Goal: Task Accomplishment & Management: Manage account settings

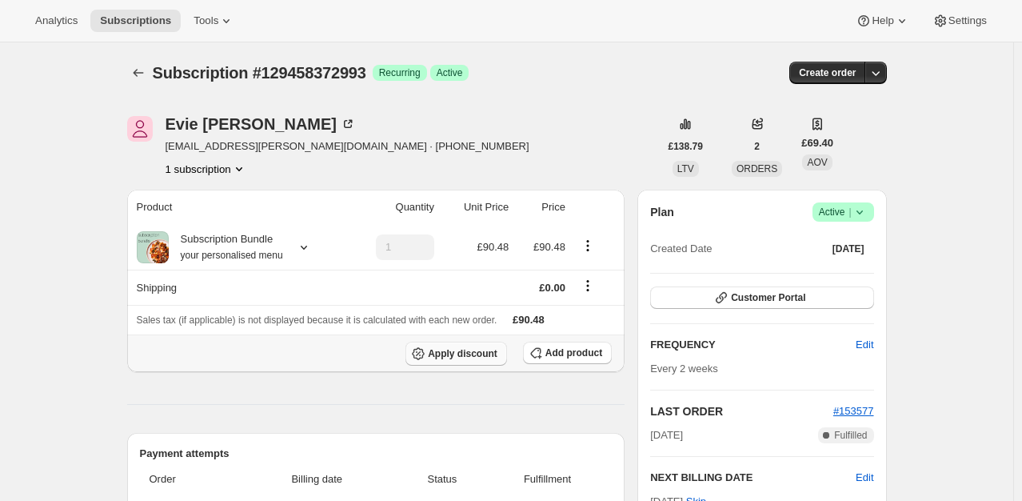
click at [458, 350] on span "Apply discount" at bounding box center [463, 353] width 70 height 13
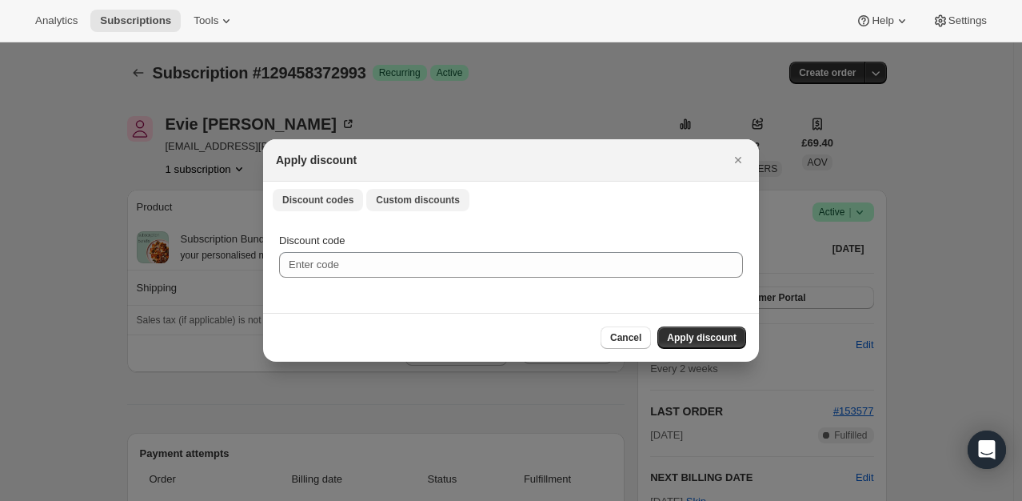
click at [426, 208] on button "Custom discounts" at bounding box center [417, 200] width 103 height 22
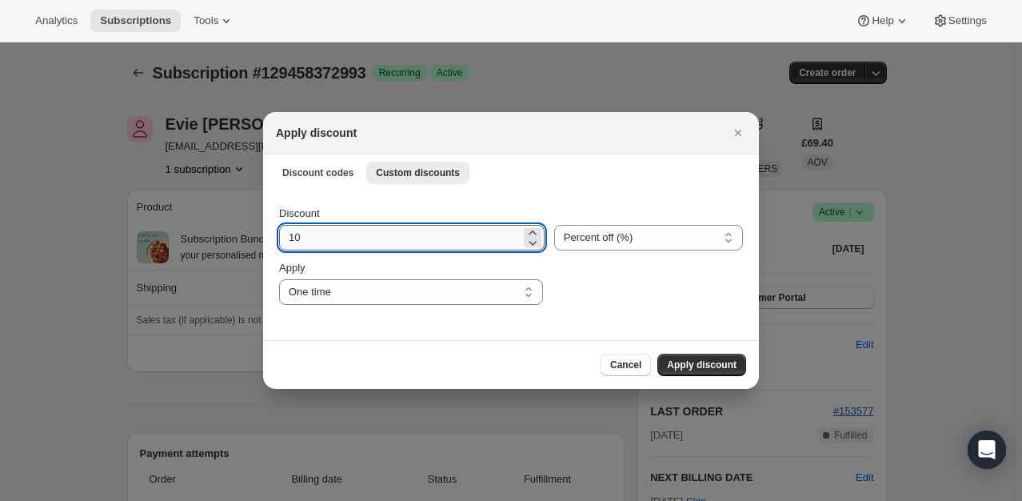
click at [389, 234] on input "10" at bounding box center [399, 238] width 241 height 26
type input "100"
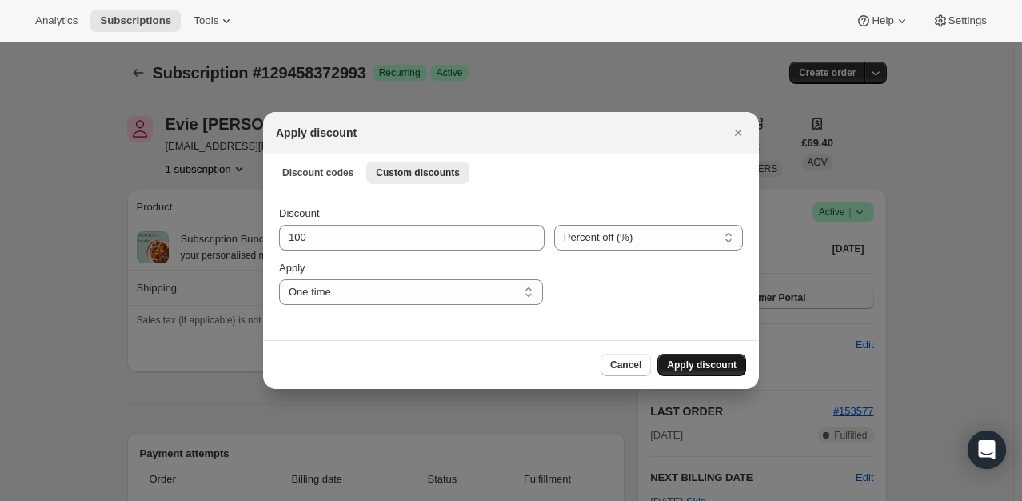
click at [685, 366] on span "Apply discount" at bounding box center [702, 364] width 70 height 13
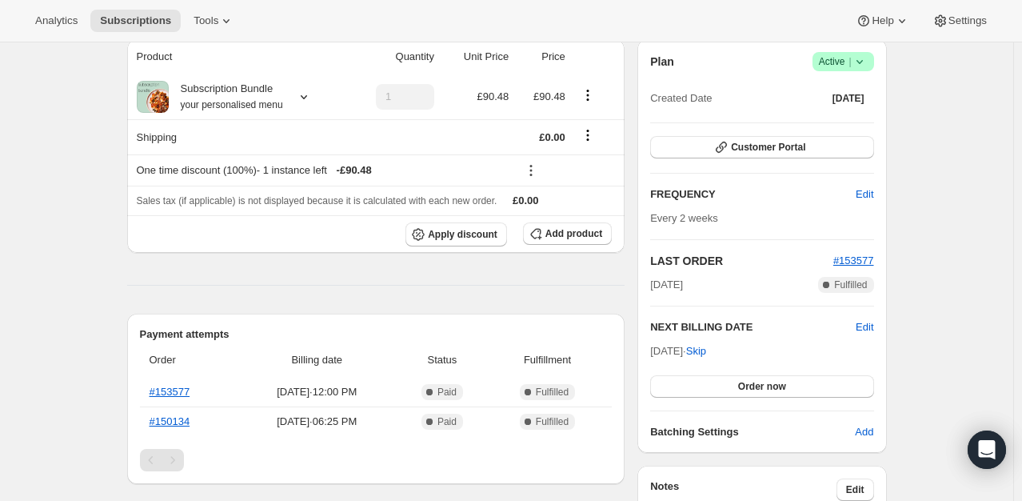
scroll to position [160, 0]
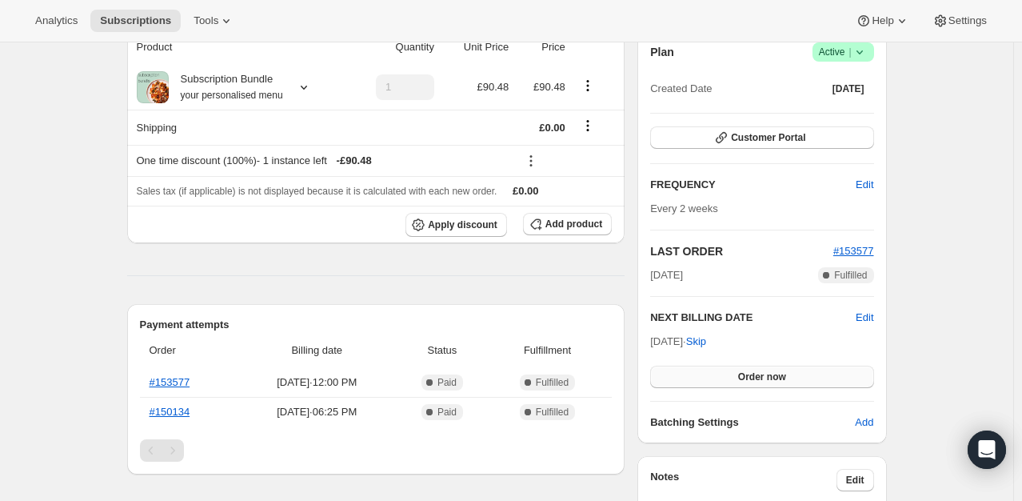
click at [748, 383] on button "Order now" at bounding box center [761, 376] width 223 height 22
click at [748, 382] on button "Click to confirm" at bounding box center [761, 376] width 223 height 22
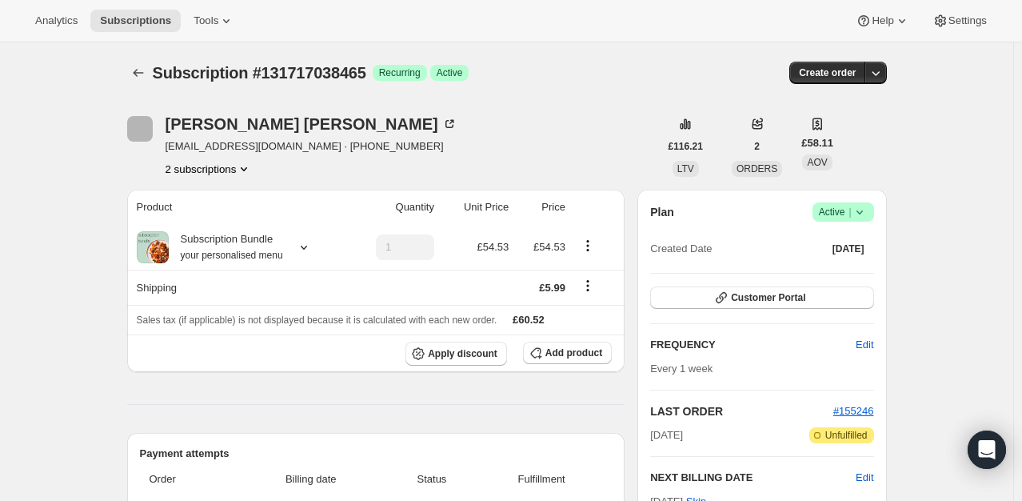
click at [864, 222] on div "Plan Success Active | Created Date Sep 12, 2025" at bounding box center [761, 231] width 223 height 58
click at [864, 217] on icon at bounding box center [860, 212] width 16 height 16
click at [808, 274] on span "Cancel subscription" at bounding box center [848, 270] width 90 height 12
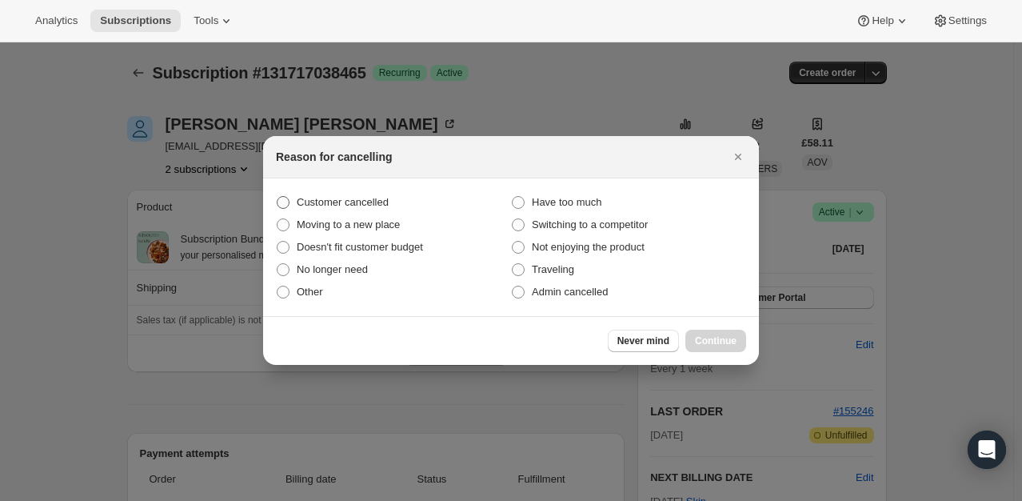
click at [396, 212] on label "Customer cancelled" at bounding box center [393, 202] width 235 height 22
click at [277, 197] on input "Customer cancelled" at bounding box center [277, 196] width 1 height 1
radio input "true"
click at [711, 334] on button "Continue" at bounding box center [715, 340] width 61 height 22
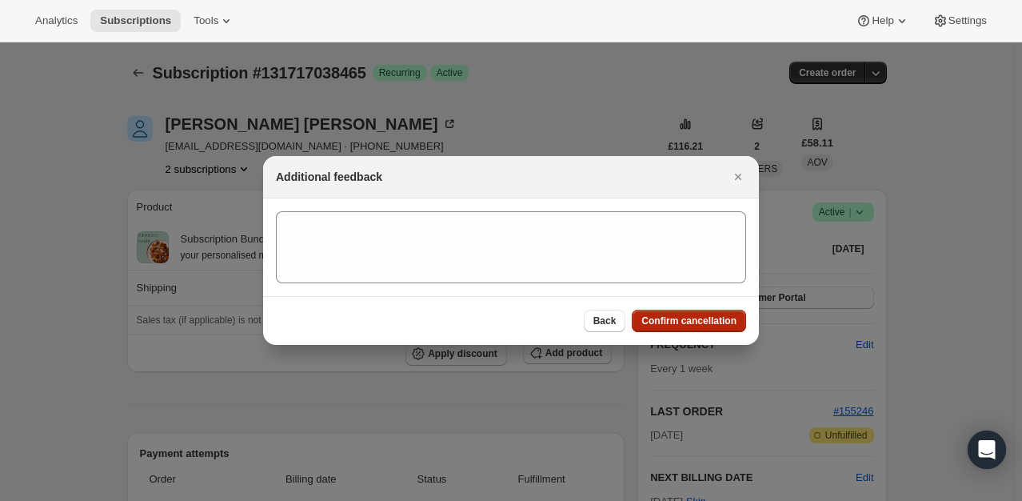
click at [692, 322] on span "Confirm cancellation" at bounding box center [688, 320] width 95 height 13
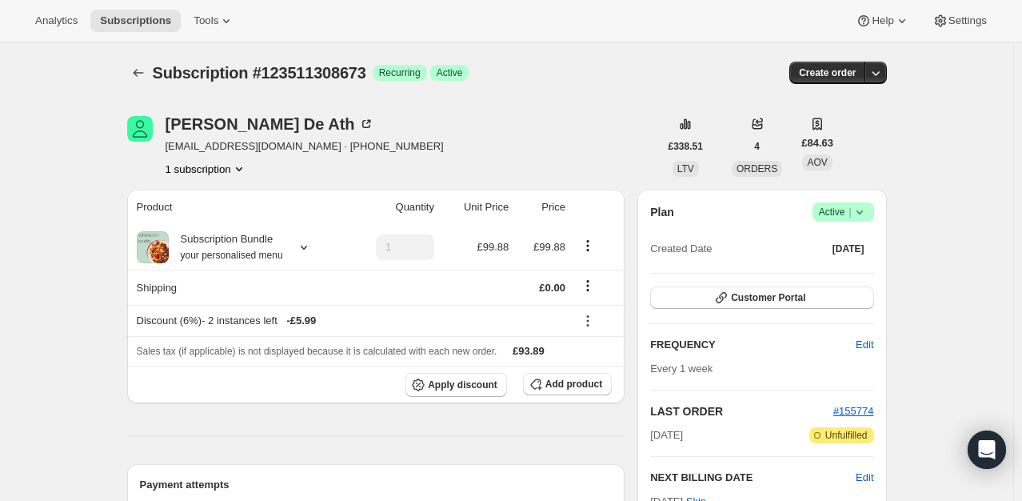
click at [863, 211] on icon at bounding box center [860, 212] width 16 height 16
click at [829, 264] on span "Cancel subscription" at bounding box center [848, 270] width 90 height 12
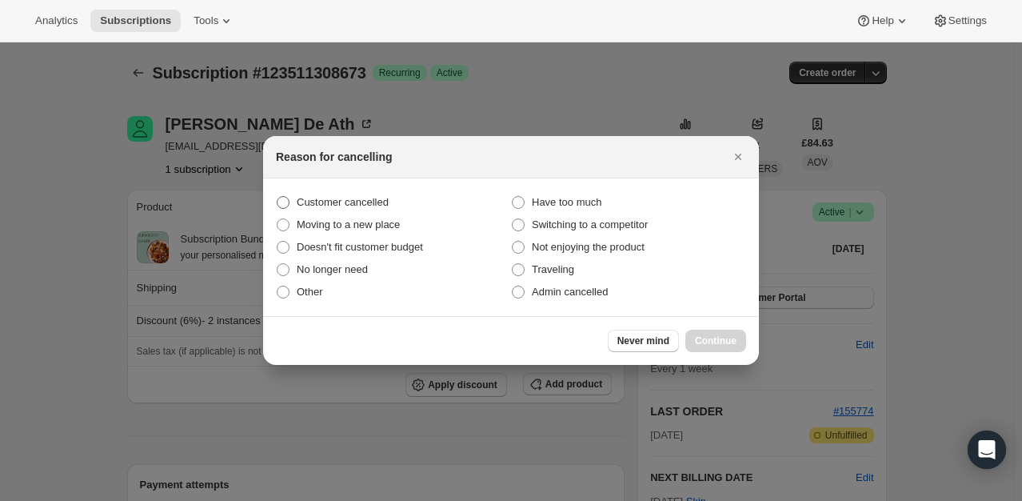
click at [383, 205] on span "Customer cancelled" at bounding box center [343, 202] width 92 height 12
click at [277, 197] on input "Customer cancelled" at bounding box center [277, 196] width 1 height 1
radio input "true"
click at [713, 344] on span "Continue" at bounding box center [716, 340] width 42 height 13
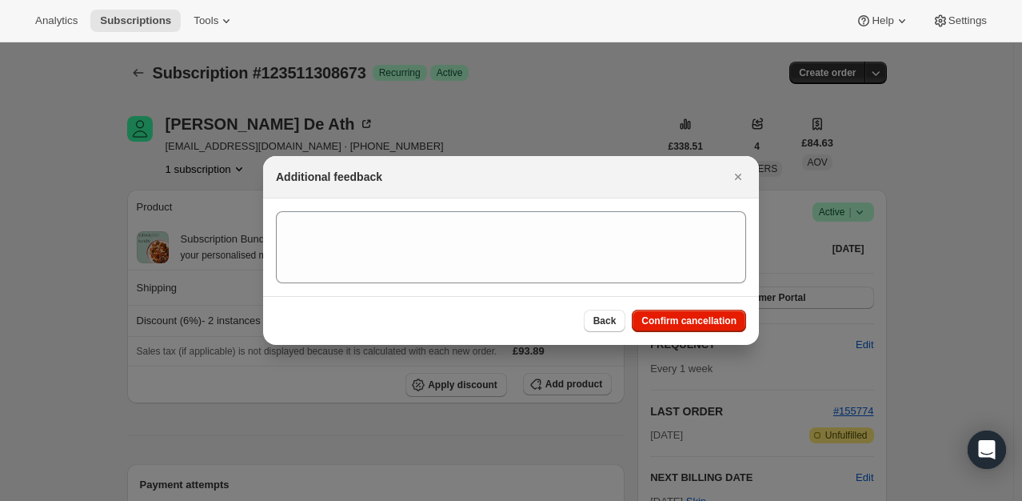
click at [716, 332] on div "Back Confirm cancellation" at bounding box center [511, 320] width 496 height 49
click at [698, 301] on div "Back Confirm cancellation" at bounding box center [511, 320] width 496 height 49
click at [703, 325] on span "Confirm cancellation" at bounding box center [688, 320] width 95 height 13
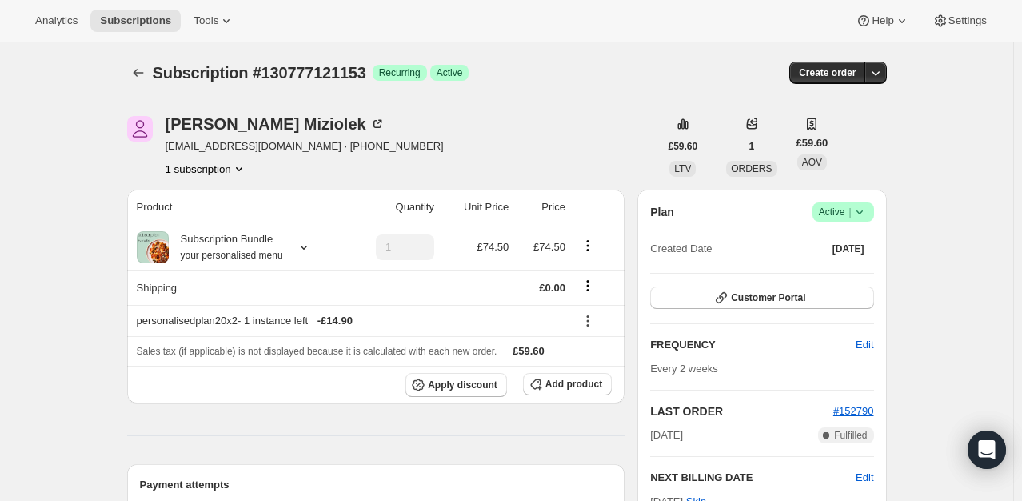
click at [858, 216] on icon at bounding box center [860, 212] width 16 height 16
click at [828, 265] on span "Cancel subscription" at bounding box center [848, 270] width 90 height 12
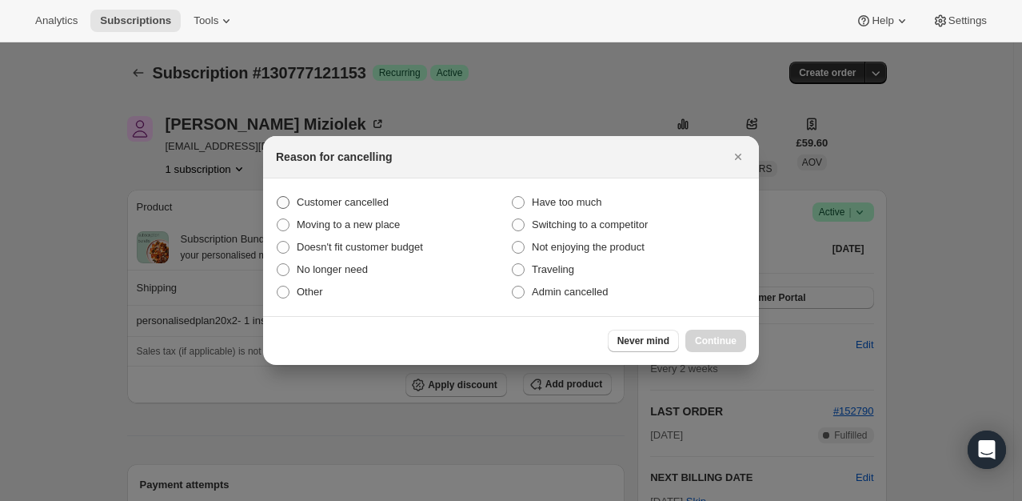
click at [333, 199] on span "Customer cancelled" at bounding box center [343, 202] width 92 height 12
click at [277, 197] on input "Customer cancelled" at bounding box center [277, 196] width 1 height 1
radio input "true"
click at [726, 341] on span "Continue" at bounding box center [716, 340] width 42 height 13
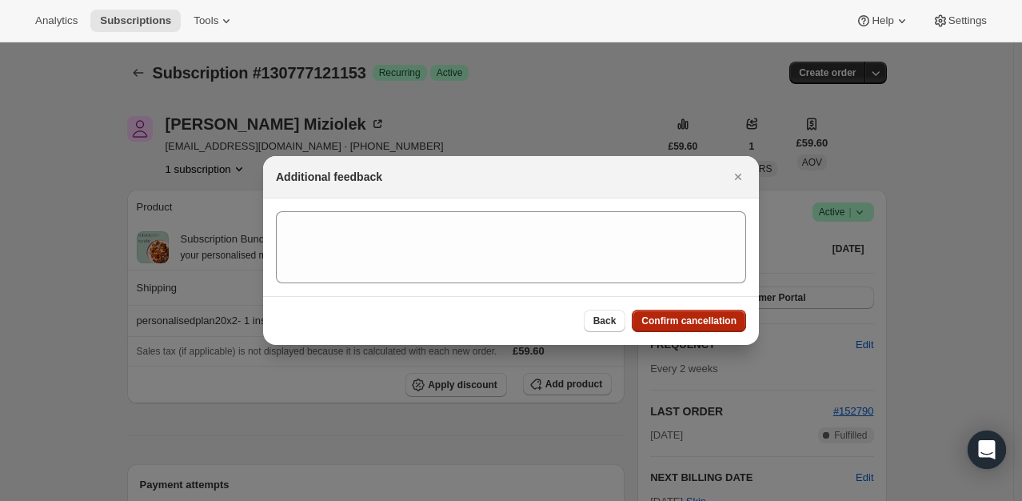
click at [691, 325] on span "Confirm cancellation" at bounding box center [688, 320] width 95 height 13
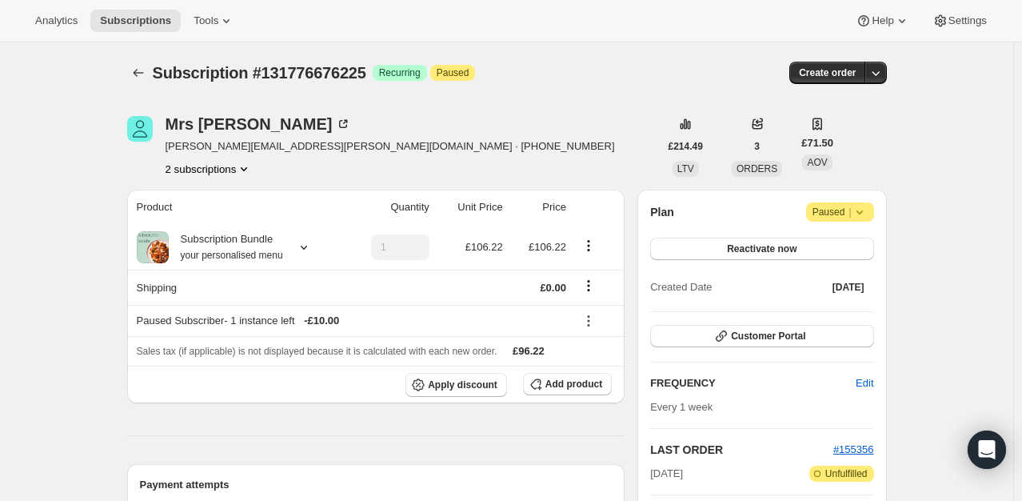
click at [860, 216] on icon at bounding box center [860, 212] width 16 height 16
click at [845, 245] on span "Cancel subscription" at bounding box center [845, 243] width 90 height 12
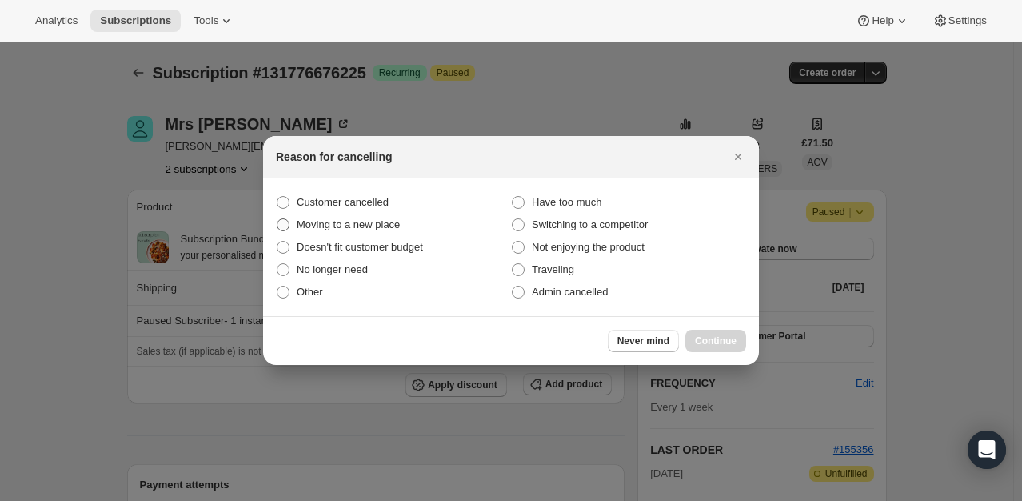
drag, startPoint x: 336, startPoint y: 198, endPoint x: 429, endPoint y: 229, distance: 98.1
click at [336, 197] on span "Customer cancelled" at bounding box center [343, 202] width 92 height 12
click at [277, 197] on input "Customer cancelled" at bounding box center [277, 196] width 1 height 1
radio input "true"
click at [729, 341] on span "Continue" at bounding box center [716, 340] width 42 height 13
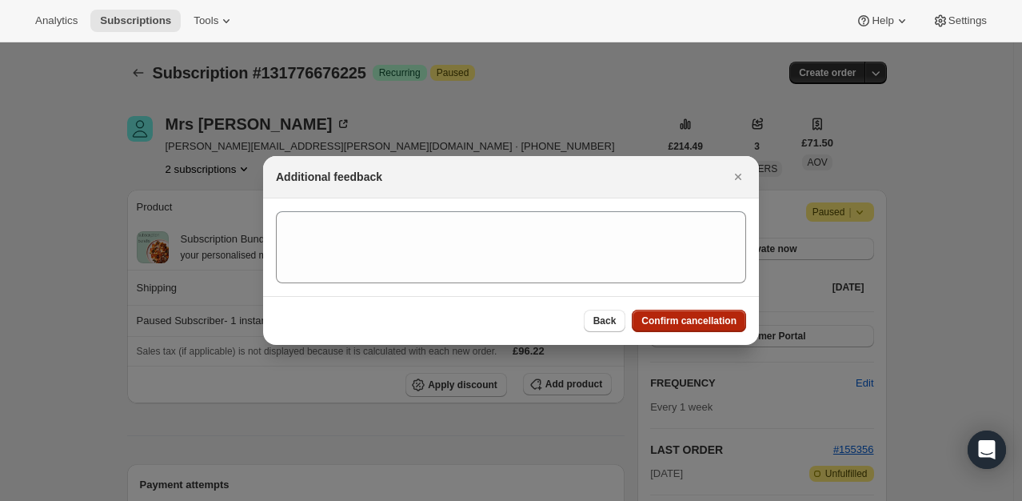
click at [648, 317] on span "Confirm cancellation" at bounding box center [688, 320] width 95 height 13
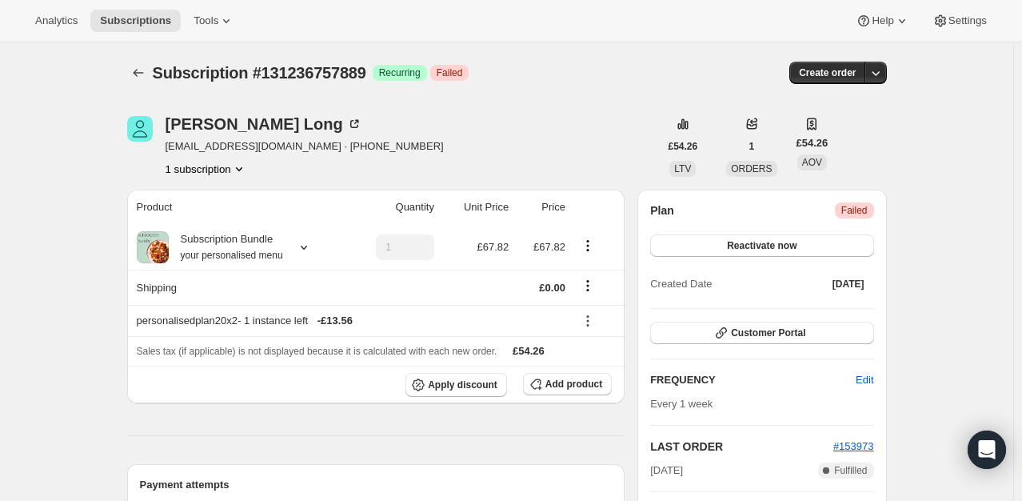
click at [873, 217] on span "Critical Failed" at bounding box center [854, 210] width 39 height 16
click at [818, 251] on button "Reactivate now" at bounding box center [761, 245] width 223 height 22
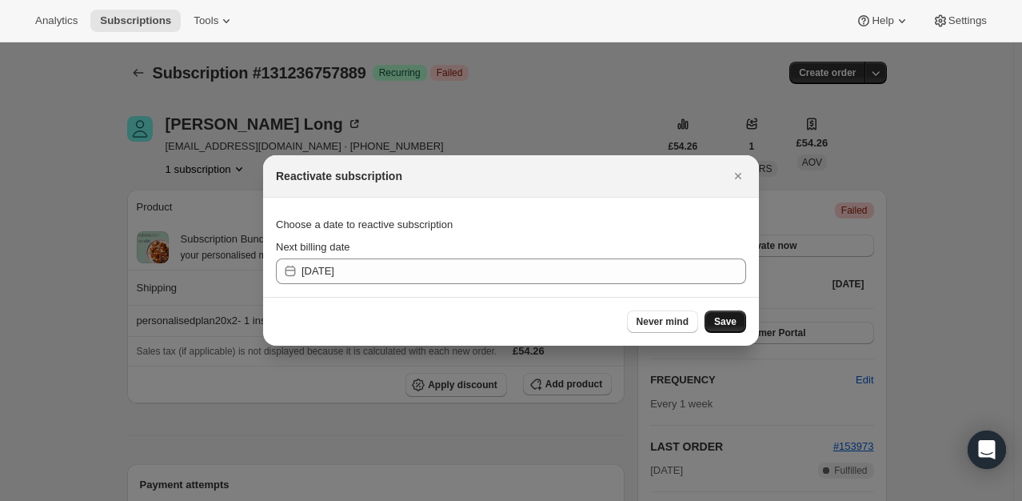
click at [720, 322] on span "Save" at bounding box center [725, 321] width 22 height 13
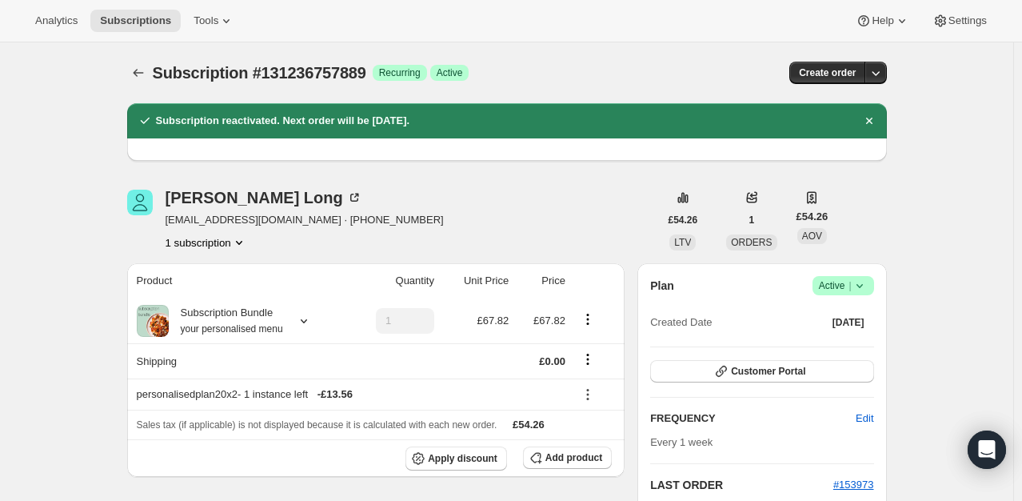
click at [860, 282] on icon at bounding box center [860, 285] width 16 height 16
click at [838, 319] on span "Pause subscription" at bounding box center [847, 316] width 88 height 12
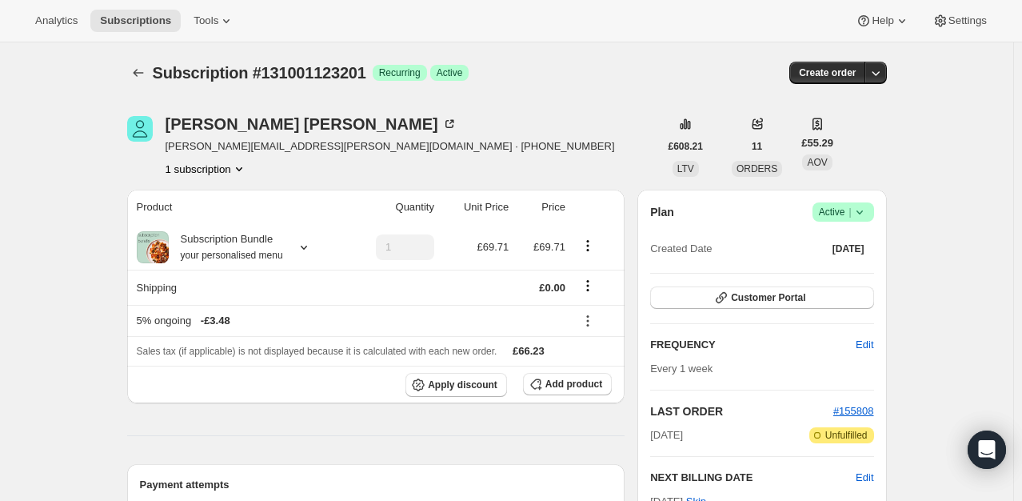
click at [867, 215] on icon at bounding box center [860, 212] width 16 height 16
click at [846, 267] on span "Cancel subscription" at bounding box center [848, 270] width 90 height 12
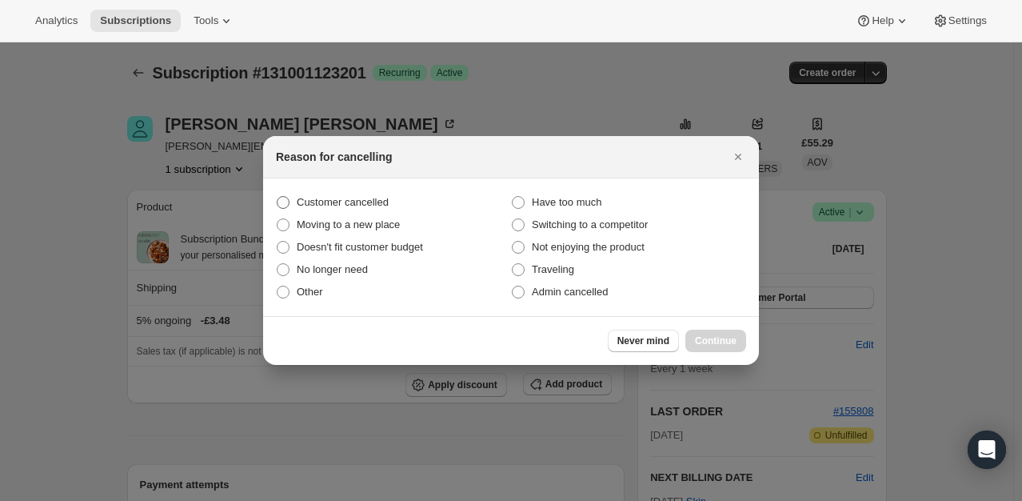
click at [367, 210] on span "Customer cancelled" at bounding box center [343, 202] width 92 height 16
click at [277, 197] on input "Customer cancelled" at bounding box center [277, 196] width 1 height 1
radio input "true"
click at [695, 341] on button "Continue" at bounding box center [715, 340] width 61 height 22
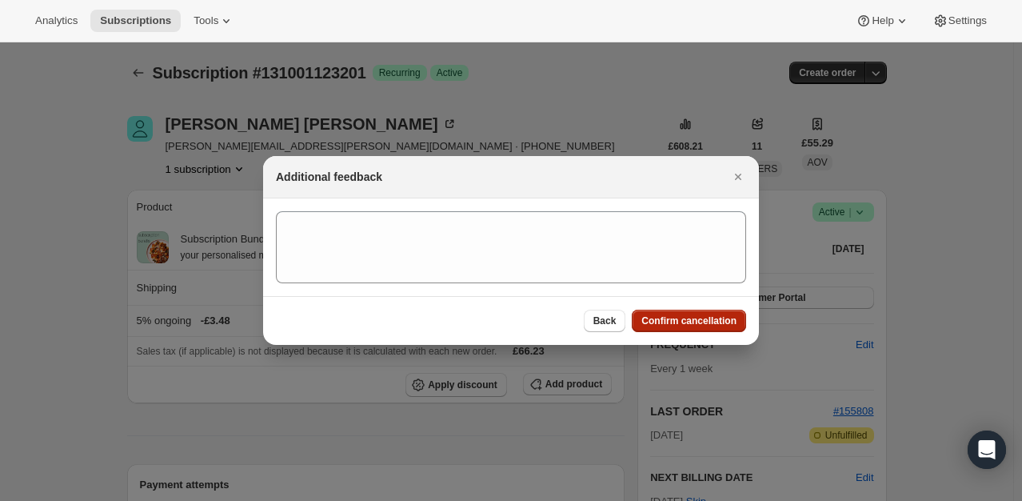
click at [699, 315] on span "Confirm cancellation" at bounding box center [688, 320] width 95 height 13
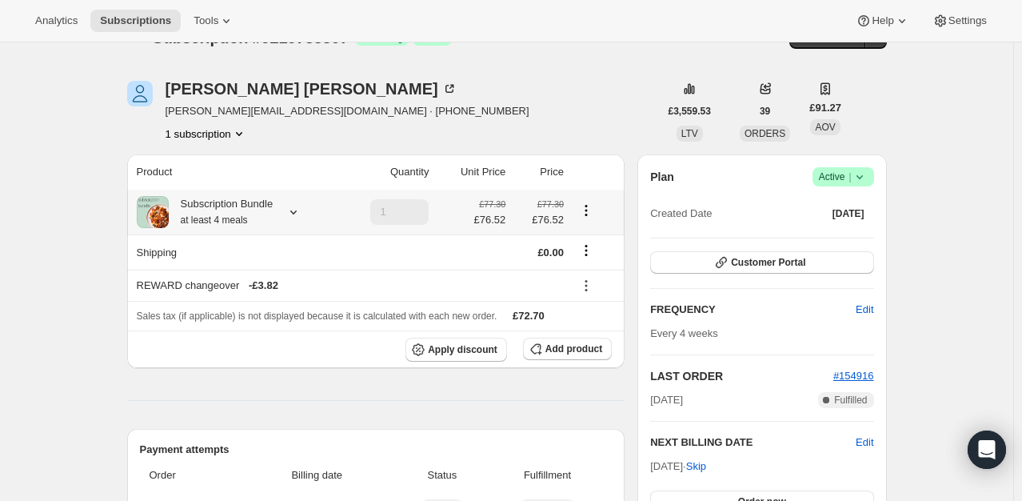
scroll to position [80, 0]
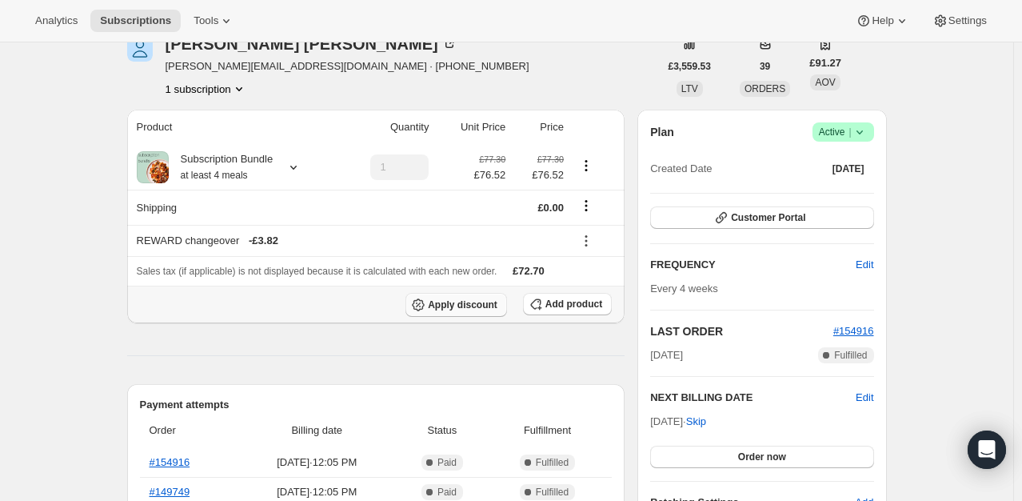
click at [457, 301] on span "Apply discount" at bounding box center [463, 304] width 70 height 13
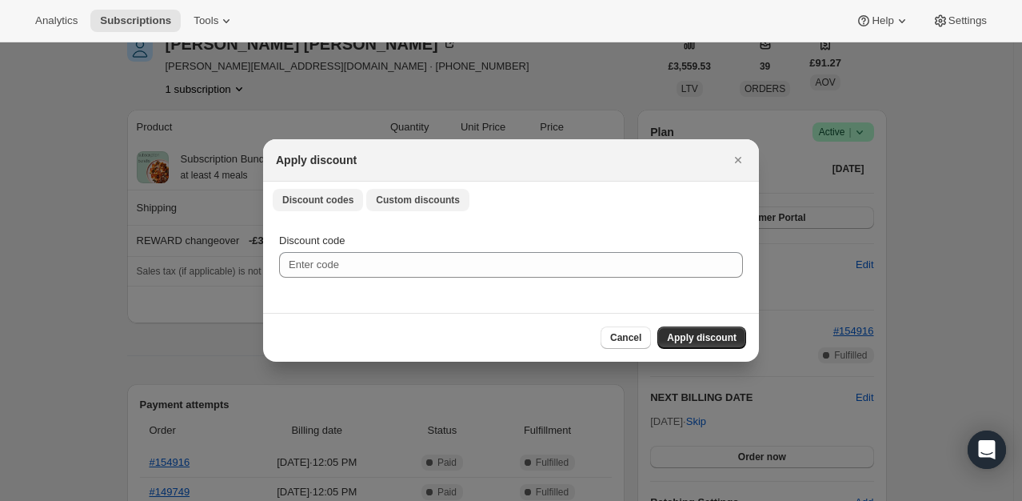
click at [393, 204] on span "Custom discounts" at bounding box center [418, 200] width 84 height 13
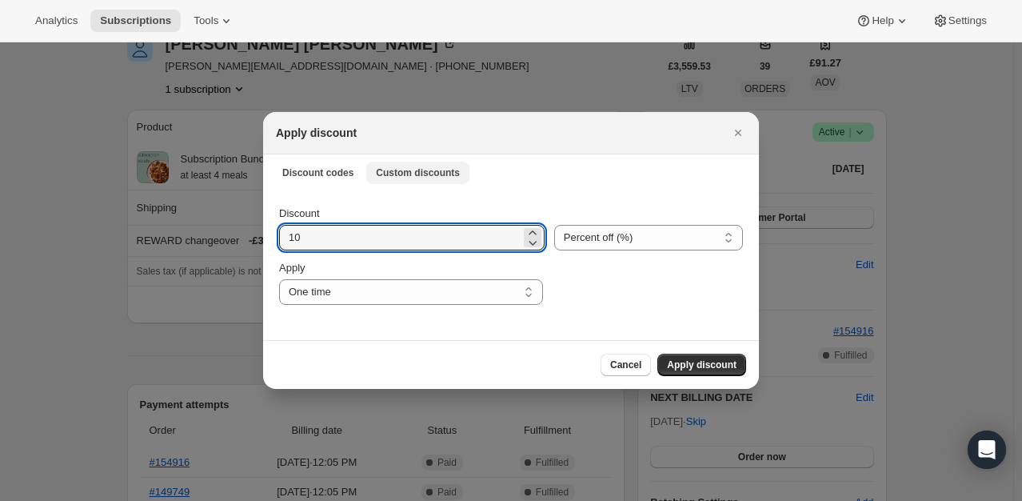
drag, startPoint x: 357, startPoint y: 242, endPoint x: 412, endPoint y: 170, distance: 90.2
click at [357, 241] on input "10" at bounding box center [399, 238] width 241 height 26
type input "100"
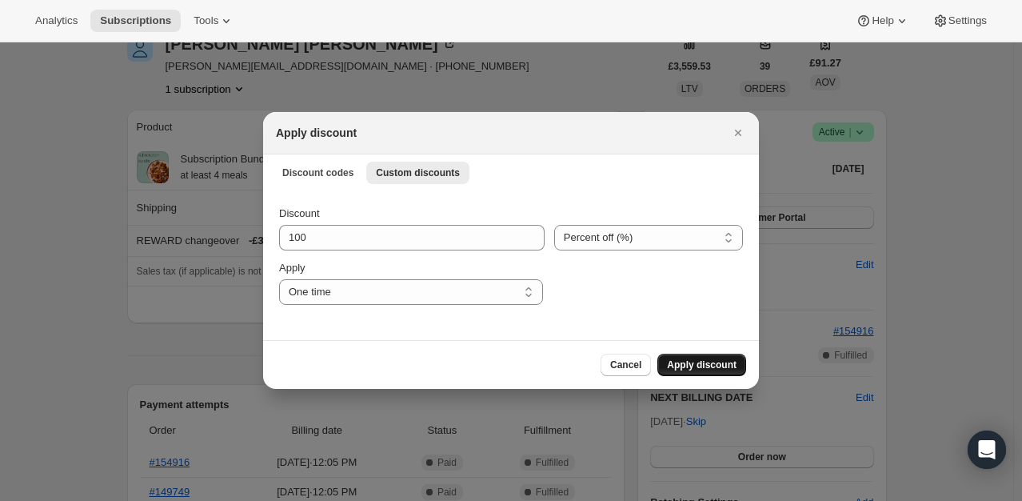
click at [708, 370] on span "Apply discount" at bounding box center [702, 364] width 70 height 13
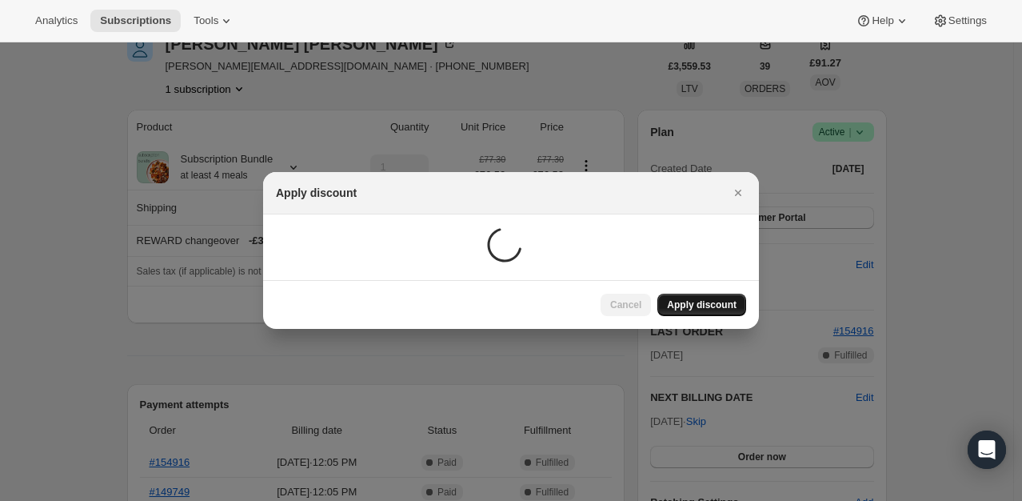
scroll to position [80, 0]
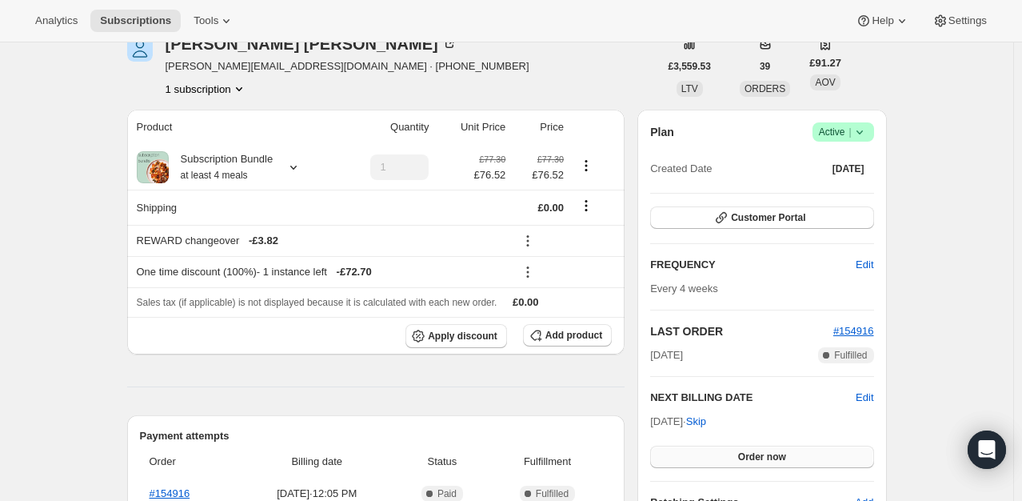
click at [709, 445] on button "Order now" at bounding box center [761, 456] width 223 height 22
click at [709, 446] on button "Click to confirm" at bounding box center [761, 456] width 223 height 22
